Goal: Task Accomplishment & Management: Use online tool/utility

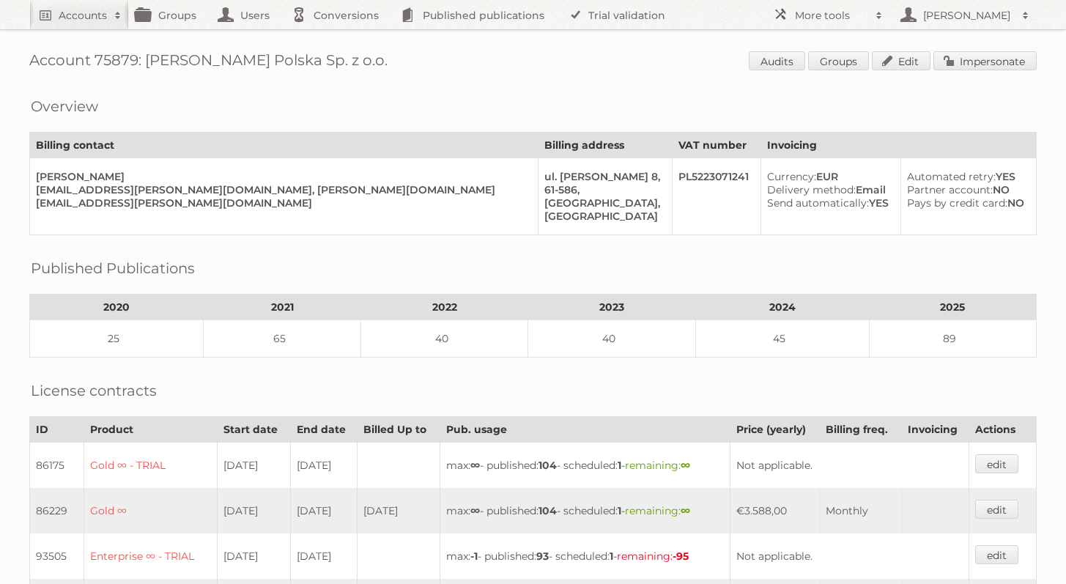
click at [978, 58] on link "Impersonate" at bounding box center [985, 60] width 103 height 19
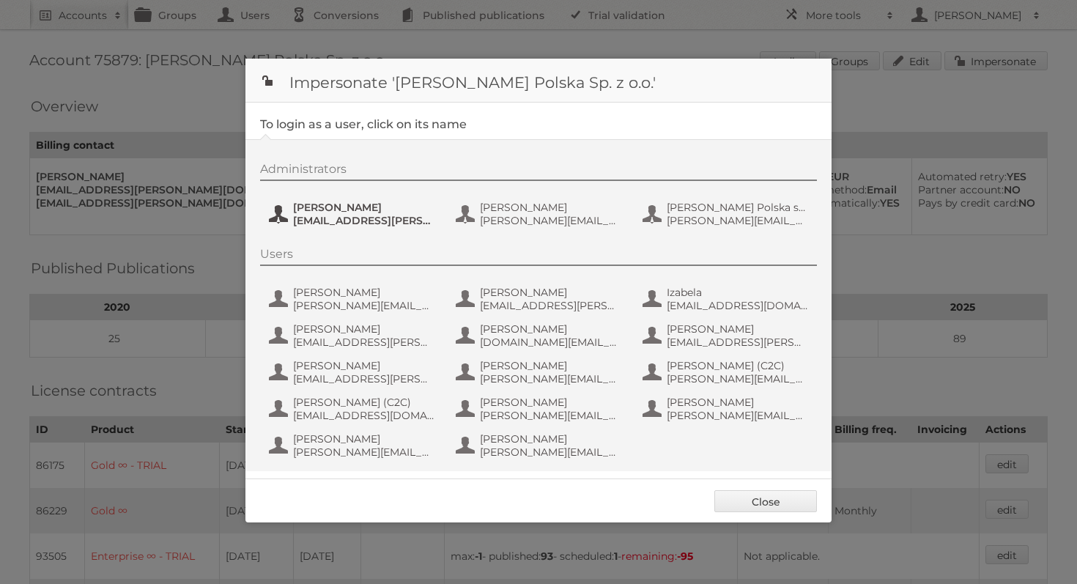
click at [375, 221] on span "kowalska.aleksandra@zabka.pl" at bounding box center [364, 220] width 142 height 13
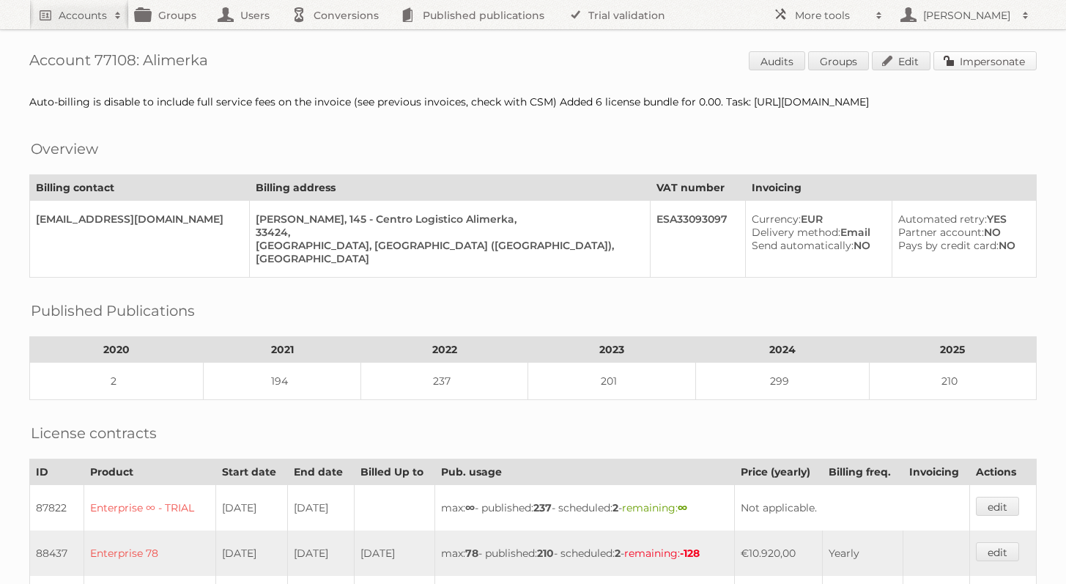
click at [975, 68] on link "Impersonate" at bounding box center [985, 60] width 103 height 19
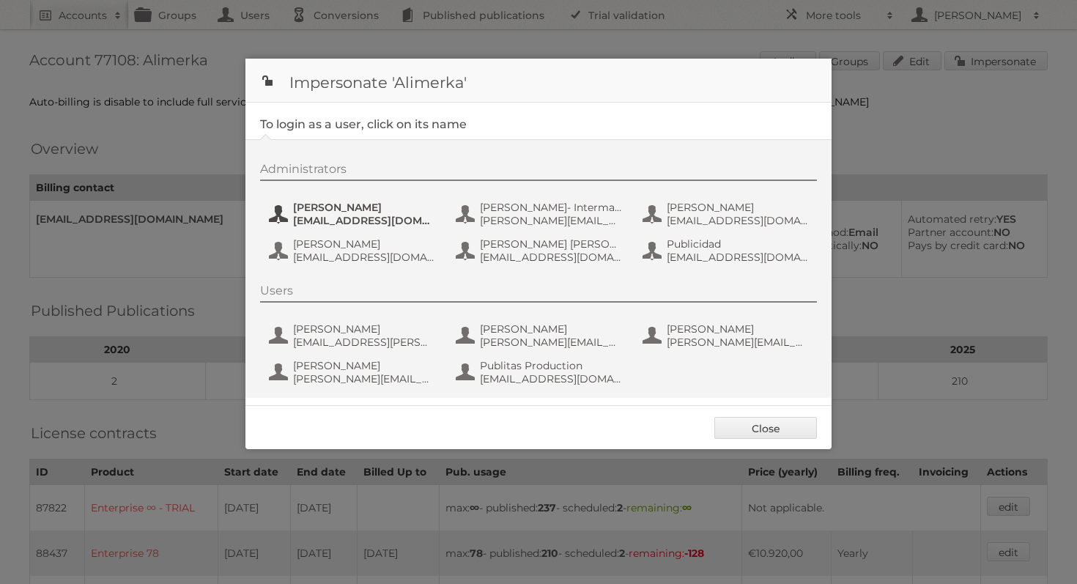
click at [352, 212] on span "Iñaki CloudCoachers" at bounding box center [364, 207] width 142 height 13
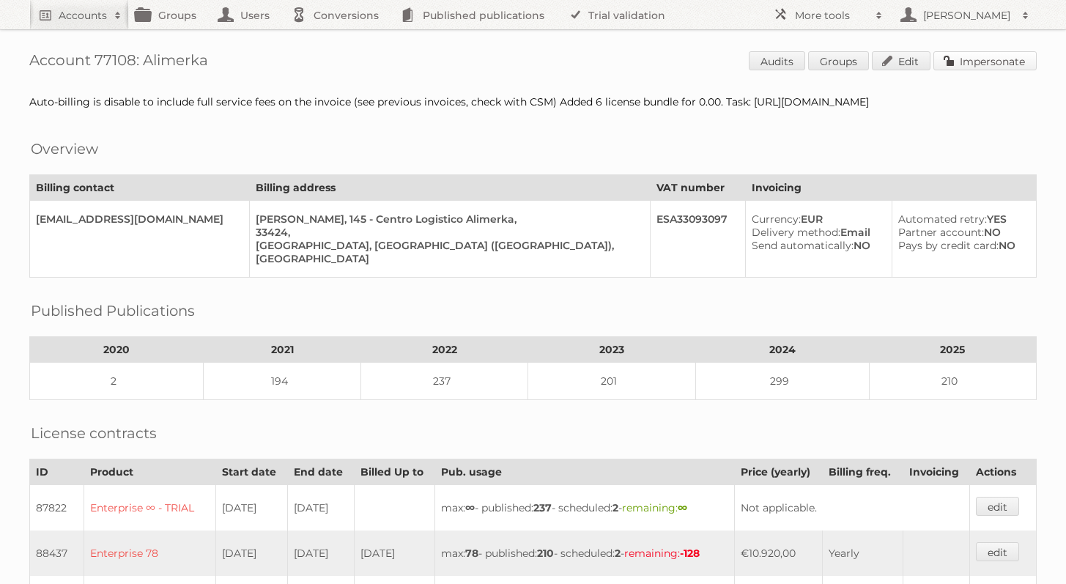
click at [970, 61] on link "Impersonate" at bounding box center [985, 60] width 103 height 19
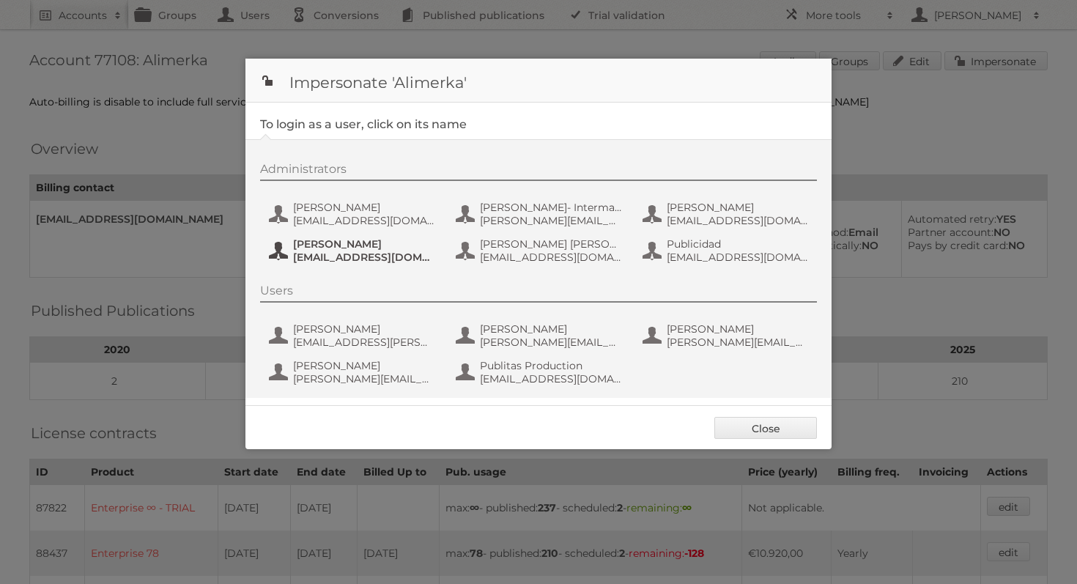
click at [376, 251] on span "luismendez@alimerka.es" at bounding box center [364, 257] width 142 height 13
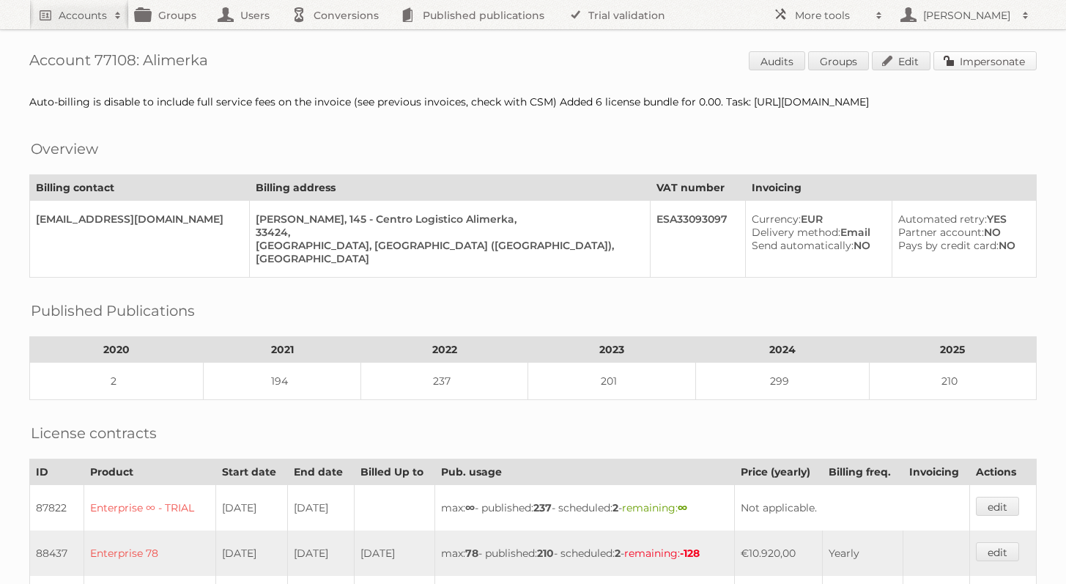
click at [982, 51] on link "Impersonate" at bounding box center [985, 60] width 103 height 19
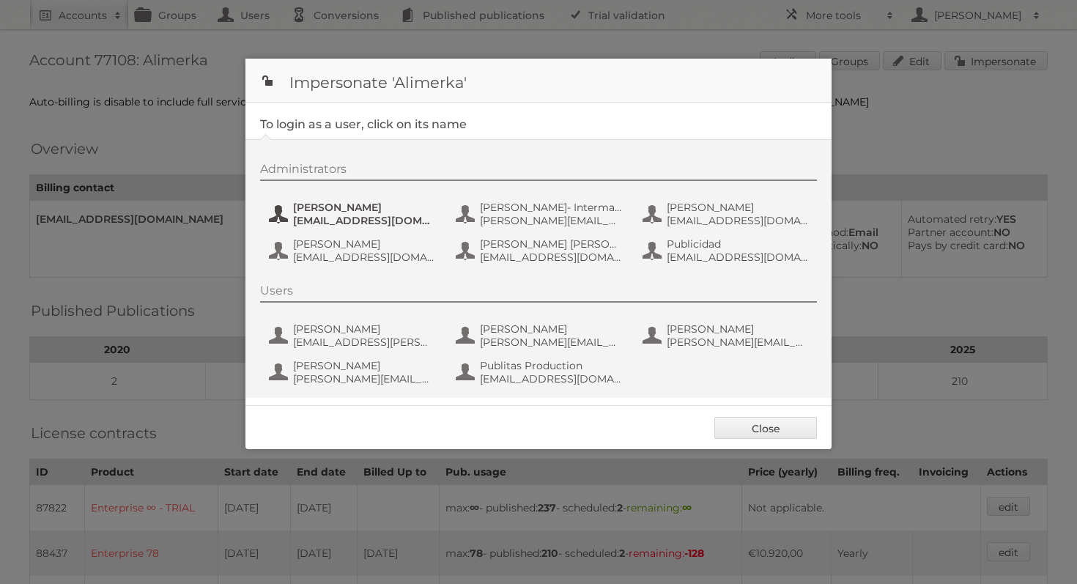
click at [378, 207] on span "Iñaki CloudCoachers" at bounding box center [364, 207] width 142 height 13
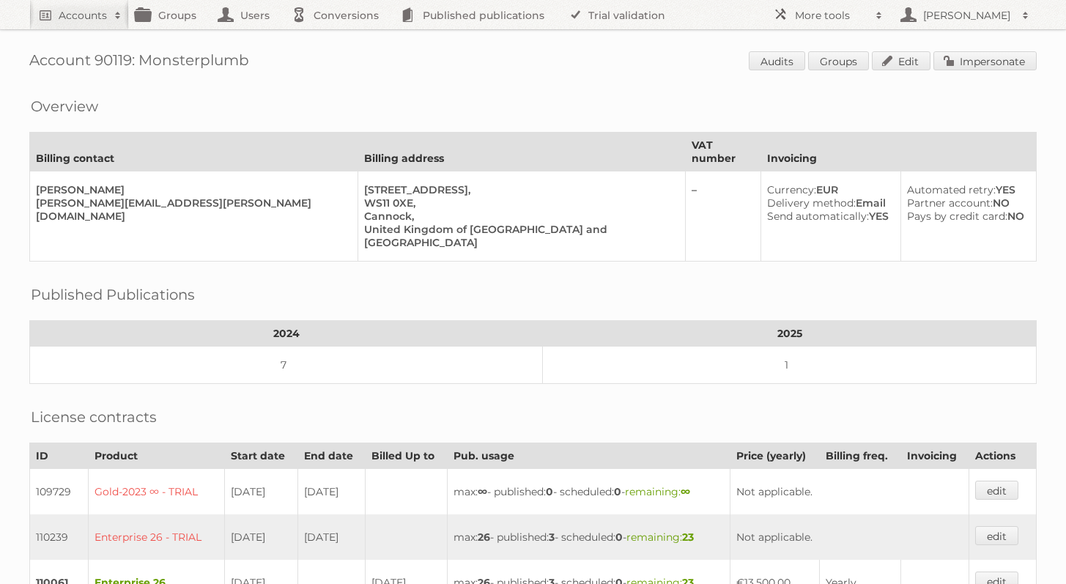
scroll to position [171, 0]
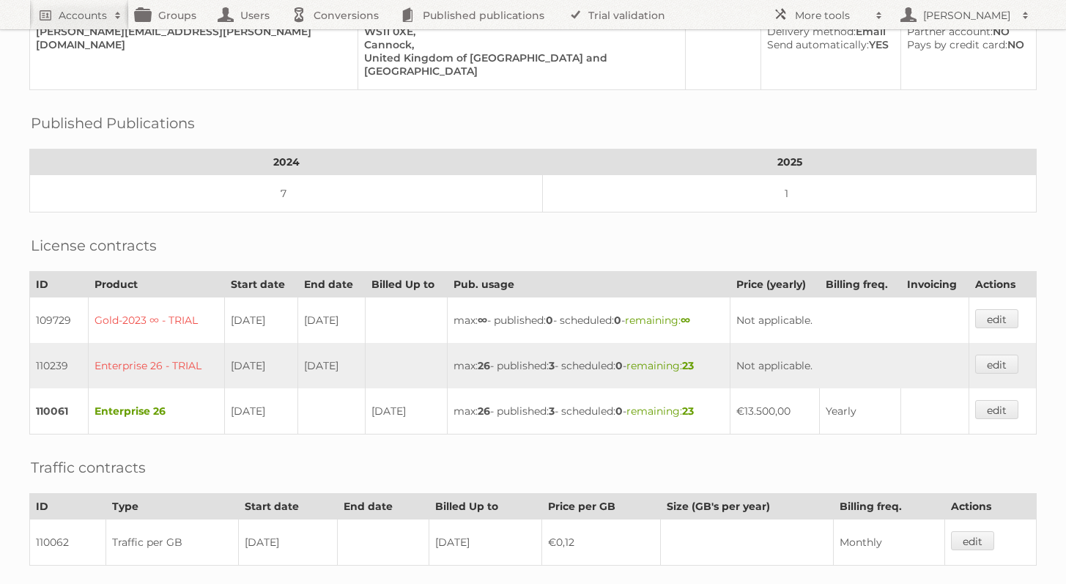
drag, startPoint x: 223, startPoint y: 377, endPoint x: 283, endPoint y: 377, distance: 60.1
click at [283, 388] on td "01-11-2024" at bounding box center [261, 411] width 73 height 46
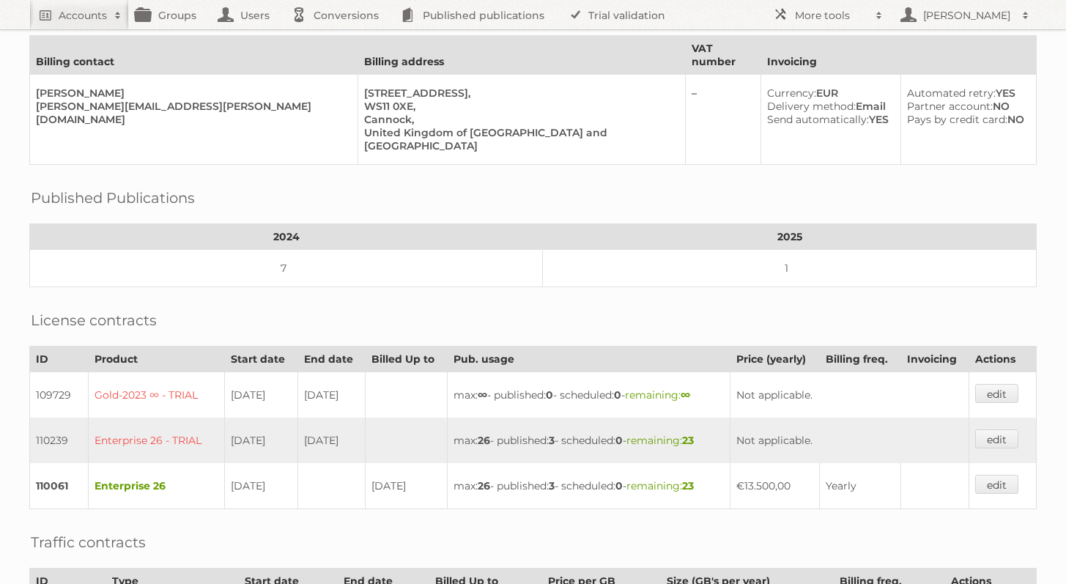
scroll to position [0, 0]
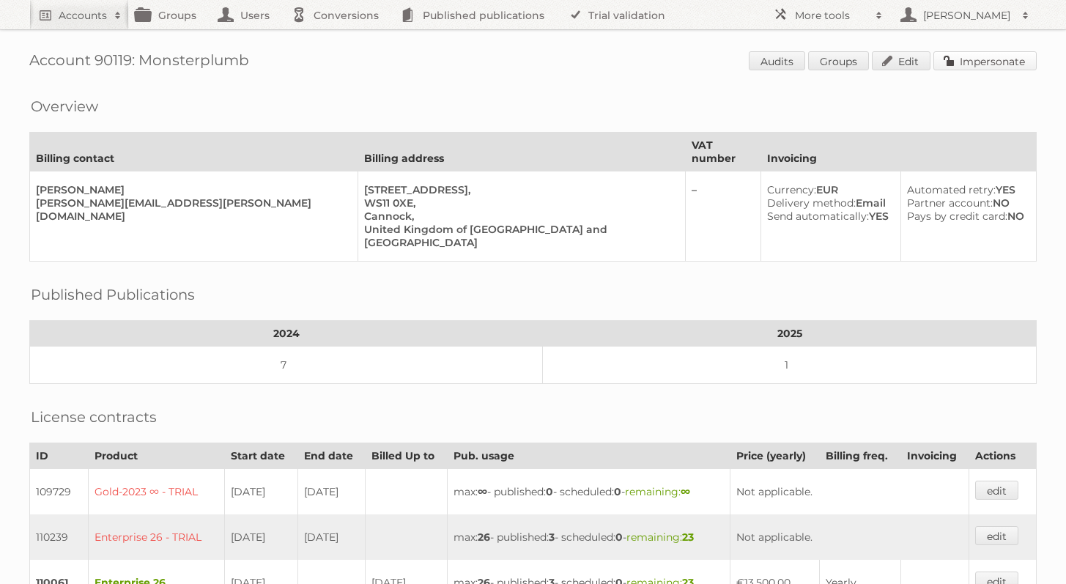
click at [982, 59] on link "Impersonate" at bounding box center [985, 60] width 103 height 19
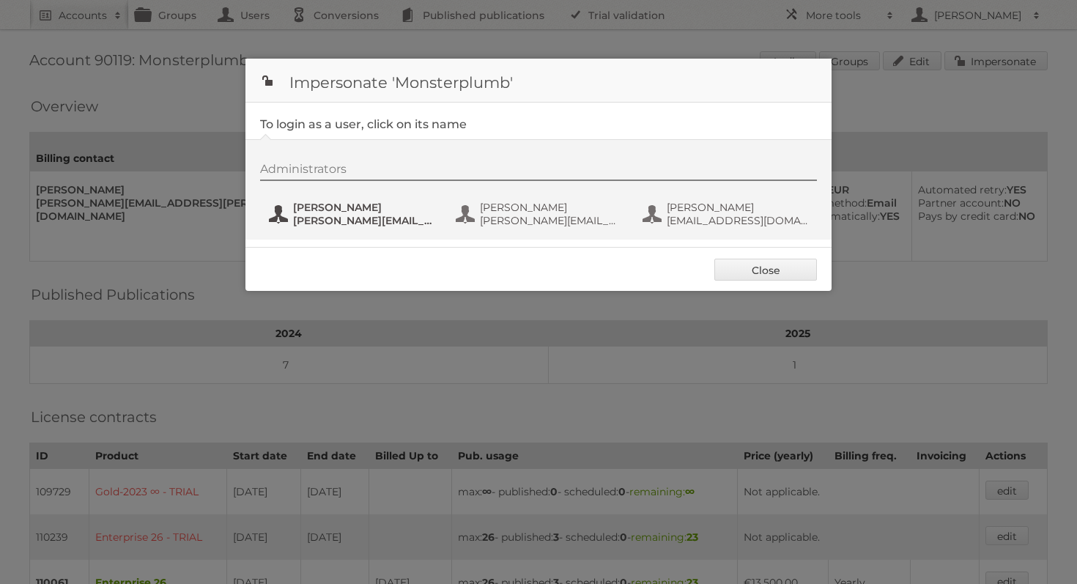
click at [396, 203] on span "Chad Weaver" at bounding box center [364, 207] width 142 height 13
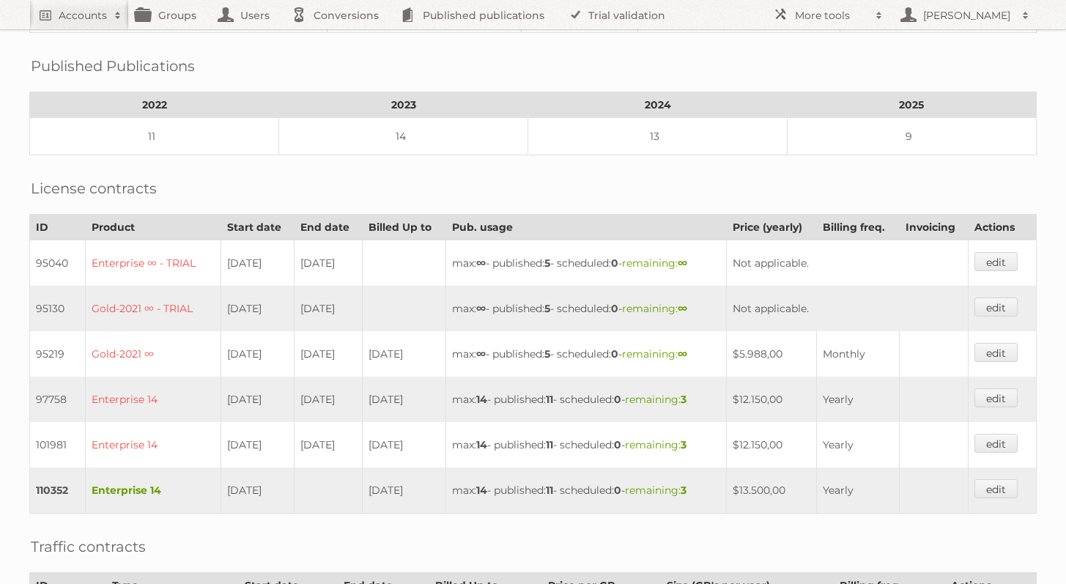
scroll to position [403, 0]
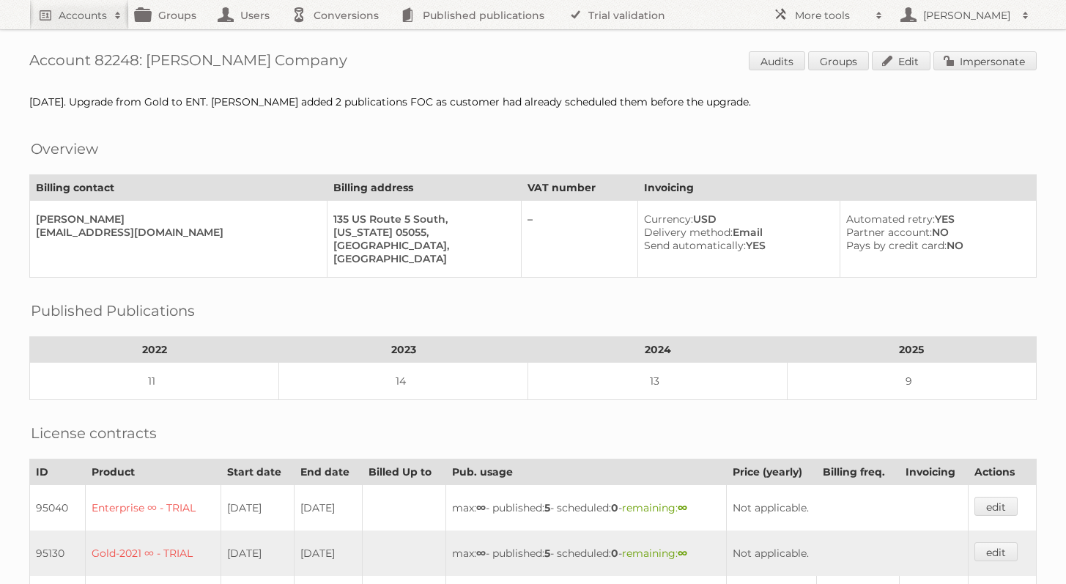
scroll to position [403, 0]
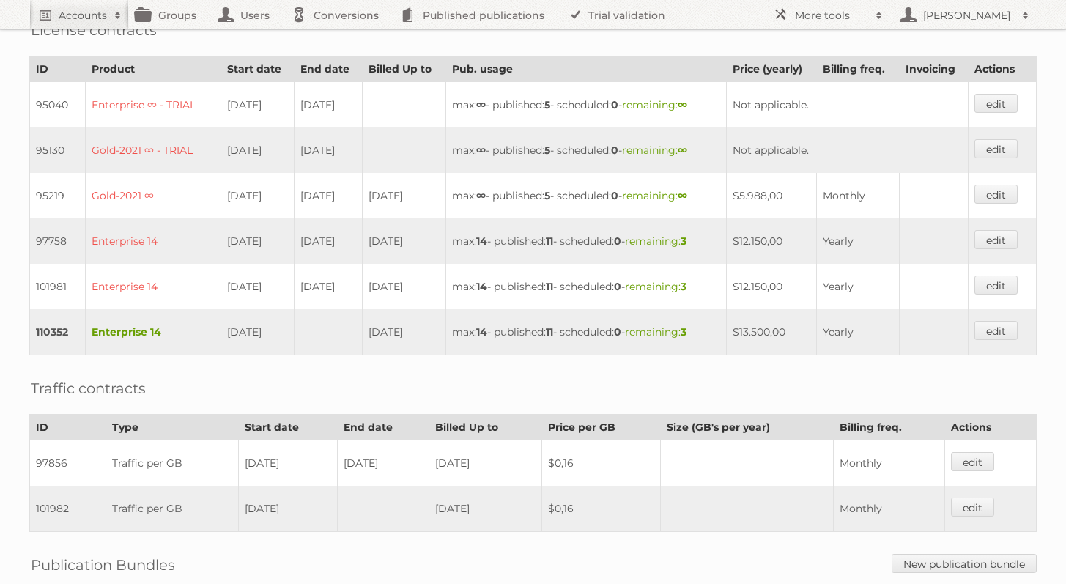
drag, startPoint x: 243, startPoint y: 322, endPoint x: 287, endPoint y: 326, distance: 44.2
click at [287, 326] on td "[DATE]" at bounding box center [258, 332] width 74 height 46
drag, startPoint x: 248, startPoint y: 319, endPoint x: 248, endPoint y: 288, distance: 30.8
click at [248, 318] on td "03-11-2024" at bounding box center [258, 332] width 74 height 46
